Goal: Task Accomplishment & Management: Complete application form

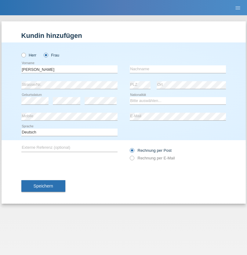
type input "[PERSON_NAME]"
click at [178, 69] on input "text" at bounding box center [178, 69] width 96 height 8
type input "Papakatsika"
select select "CH"
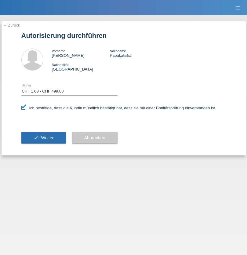
select select "1"
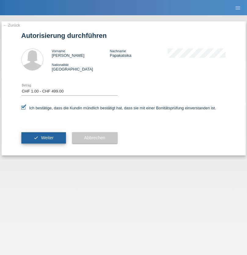
click at [43, 138] on span "Weiter" at bounding box center [47, 137] width 13 height 5
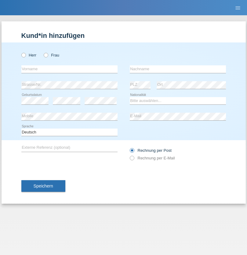
radio input "true"
click at [69, 69] on input "text" at bounding box center [69, 69] width 96 height 8
type input "[PERSON_NAME]"
click at [178, 69] on input "text" at bounding box center [178, 69] width 96 height 8
type input "Thalparpan"
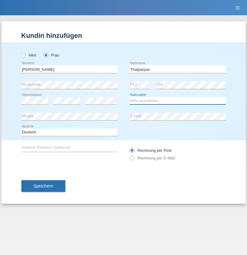
select select "CH"
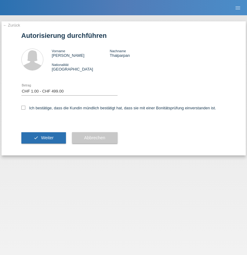
select select "1"
checkbox input "true"
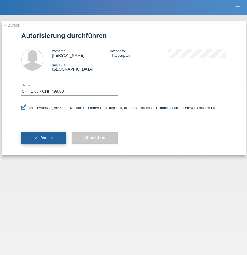
click at [43, 138] on span "Weiter" at bounding box center [47, 137] width 13 height 5
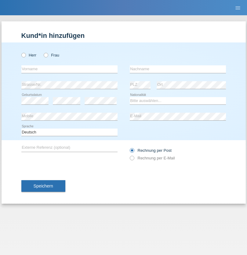
radio input "true"
click at [69, 69] on input "text" at bounding box center [69, 69] width 96 height 8
type input "[PERSON_NAME]"
click at [178, 69] on input "text" at bounding box center [178, 69] width 96 height 8
type input "Iseni"
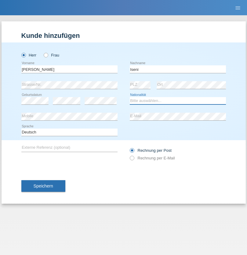
select select "CH"
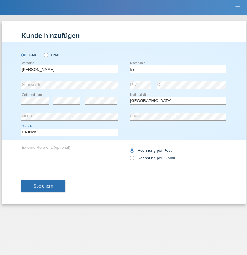
select select "en"
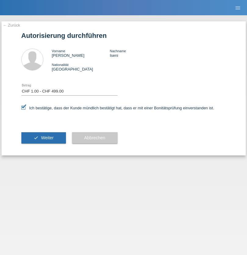
select select "1"
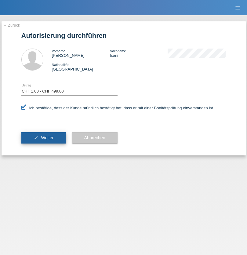
click at [43, 138] on span "Weiter" at bounding box center [47, 137] width 13 height 5
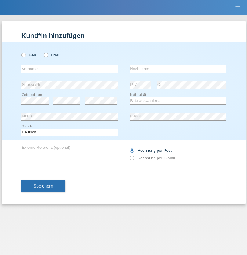
radio input "true"
click at [69, 69] on input "text" at bounding box center [69, 69] width 96 height 8
type input "[PERSON_NAME]"
click at [178, 69] on input "text" at bounding box center [178, 69] width 96 height 8
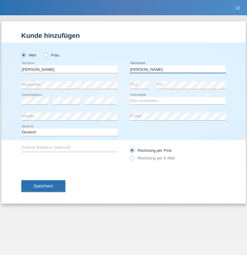
type input "[PERSON_NAME]"
select select "PT"
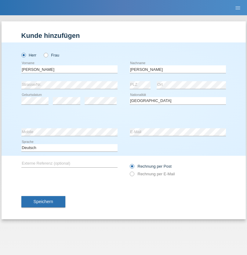
select select "C"
select select "13"
select select "07"
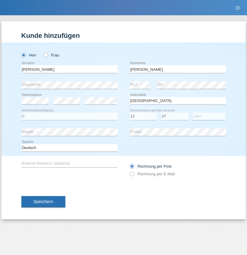
select select "1985"
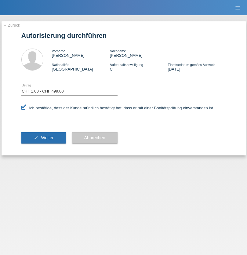
select select "1"
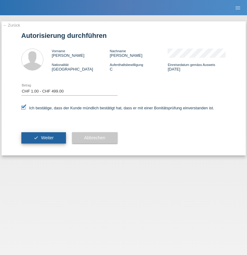
click at [43, 138] on span "Weiter" at bounding box center [47, 137] width 13 height 5
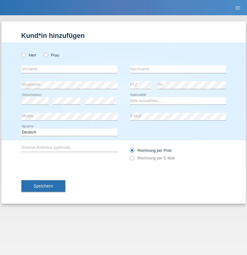
radio input "true"
select select "RS"
select select "C"
select select "08"
select select "10"
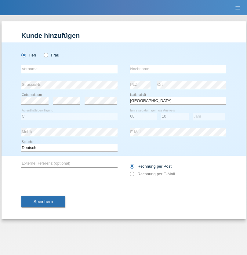
select select "2006"
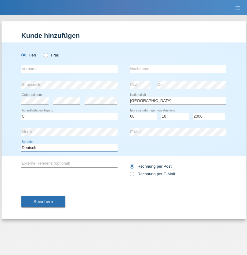
select select "en"
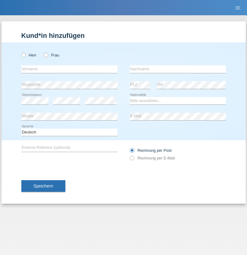
radio input "true"
click at [69, 69] on input "text" at bounding box center [69, 69] width 96 height 8
type input "Sladjan"
click at [178, 69] on input "text" at bounding box center [178, 69] width 96 height 8
type input "Pejic"
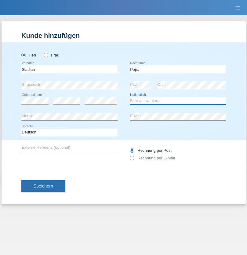
select select "CH"
radio input "true"
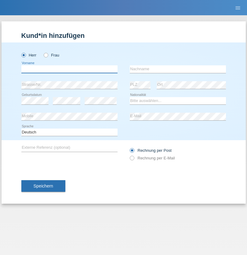
click at [69, 69] on input "text" at bounding box center [69, 69] width 96 height 8
type input "[PERSON_NAME]"
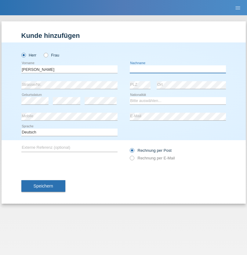
click at [178, 69] on input "text" at bounding box center [178, 69] width 96 height 8
type input "Nemani"
select select "AF"
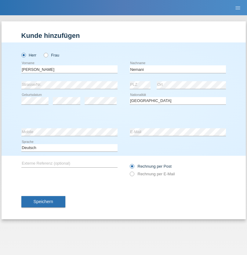
select select "C"
select select "02"
select select "01"
select select "2021"
